Goal: Navigation & Orientation: Go to known website

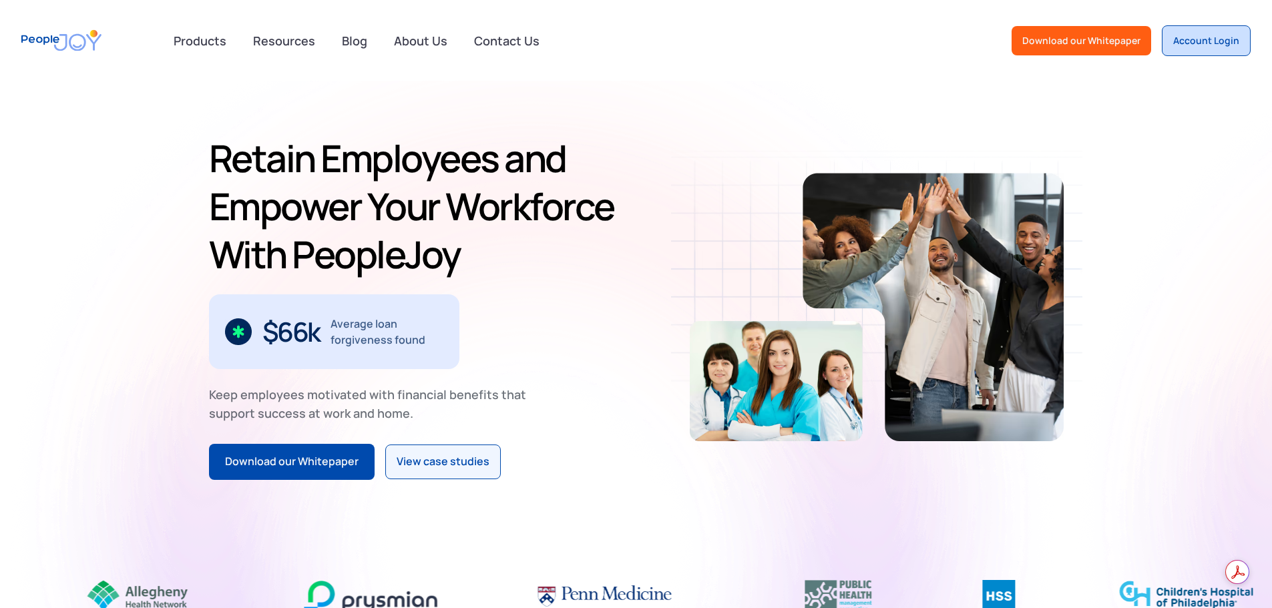
click at [1205, 49] on link "Account Login" at bounding box center [1206, 40] width 89 height 31
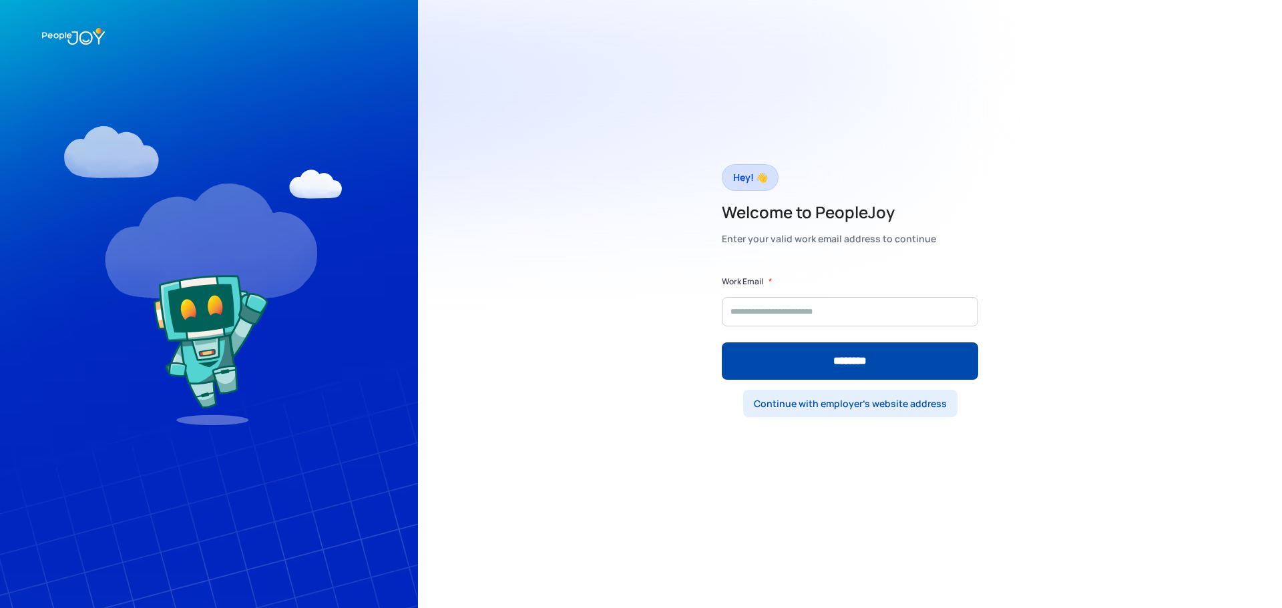
click at [868, 406] on div "Continue with employer's website address" at bounding box center [850, 403] width 193 height 13
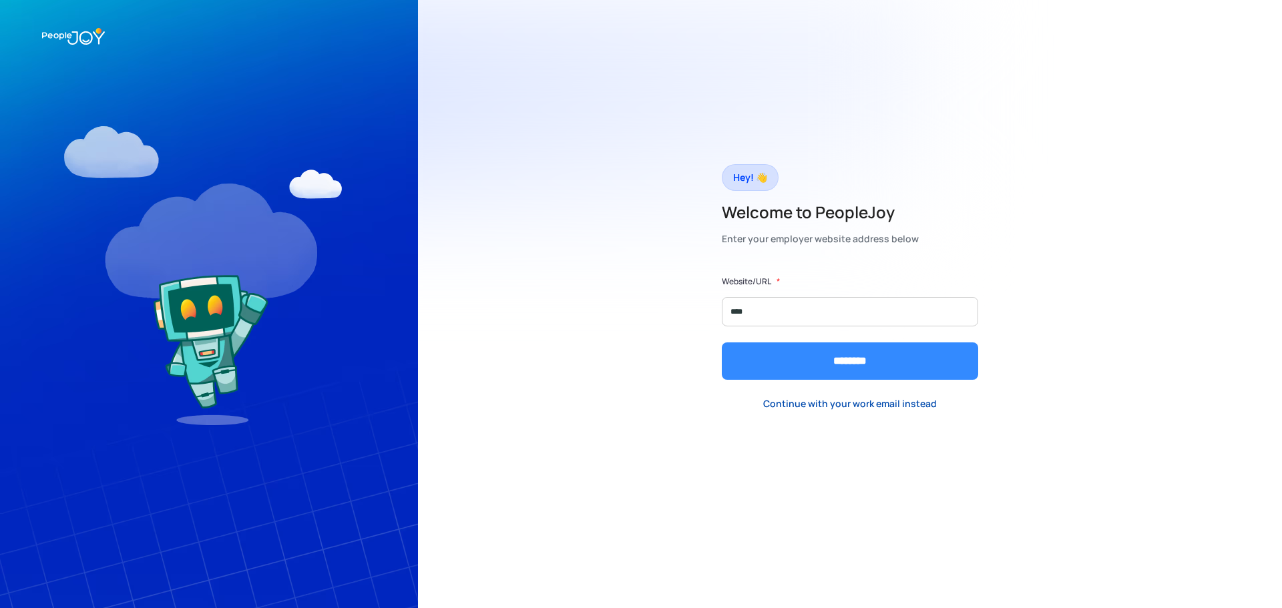
type input "****"
click at [853, 374] on input "********" at bounding box center [850, 361] width 256 height 37
